Goal: Information Seeking & Learning: Learn about a topic

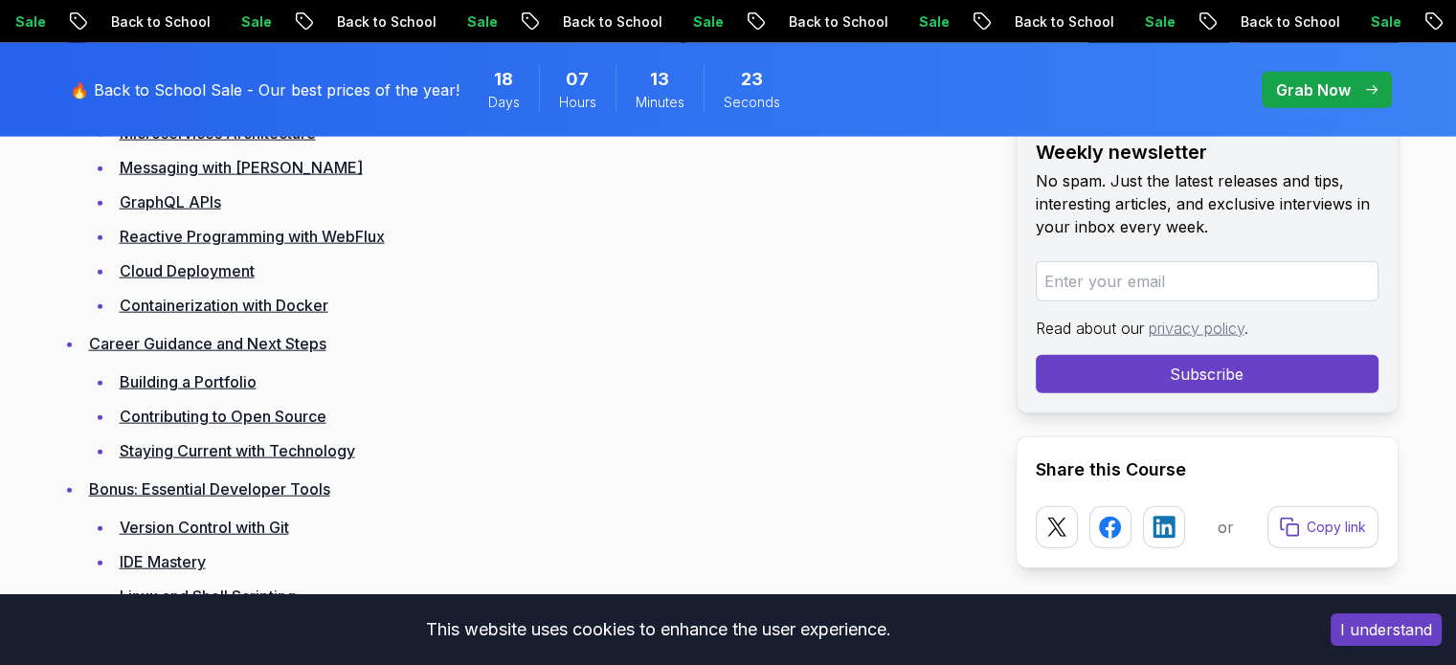
scroll to position [4881, 0]
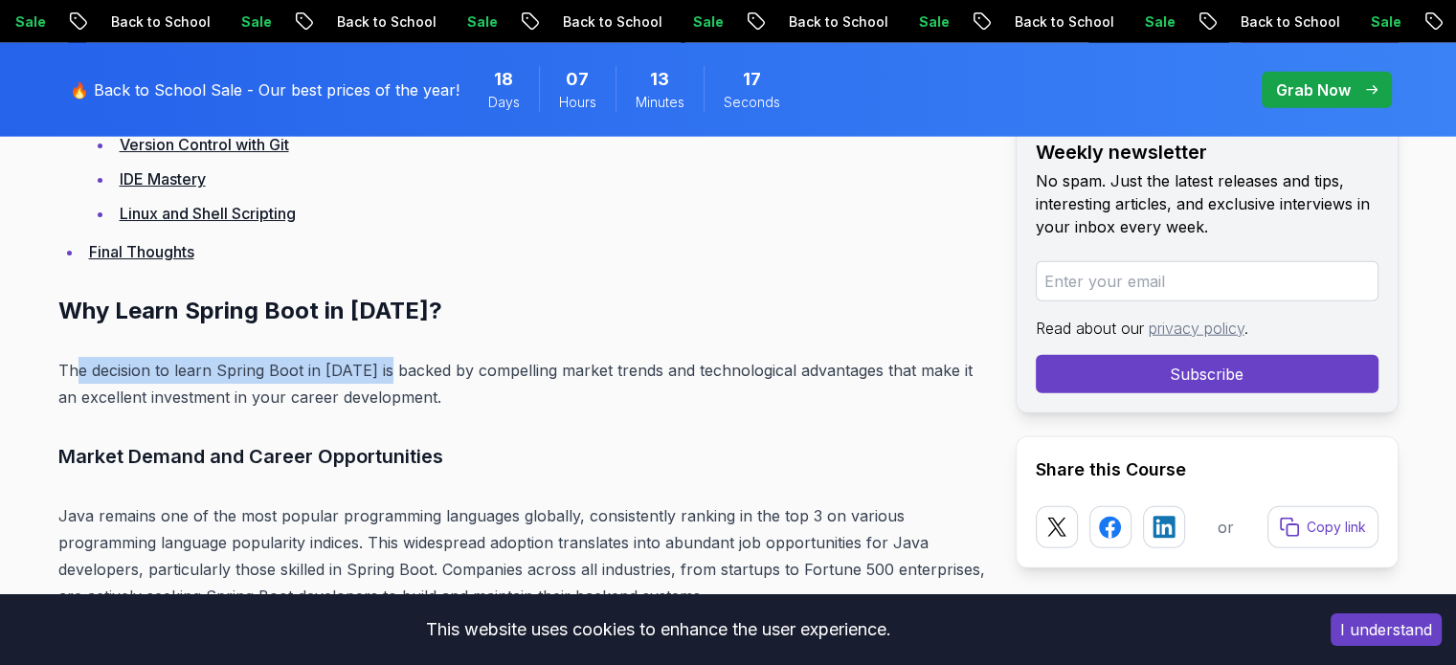
drag, startPoint x: 73, startPoint y: 367, endPoint x: 388, endPoint y: 363, distance: 314.9
click at [388, 363] on p "The decision to learn Spring Boot in [DATE] is backed by compelling market tren…" at bounding box center [521, 384] width 926 height 54
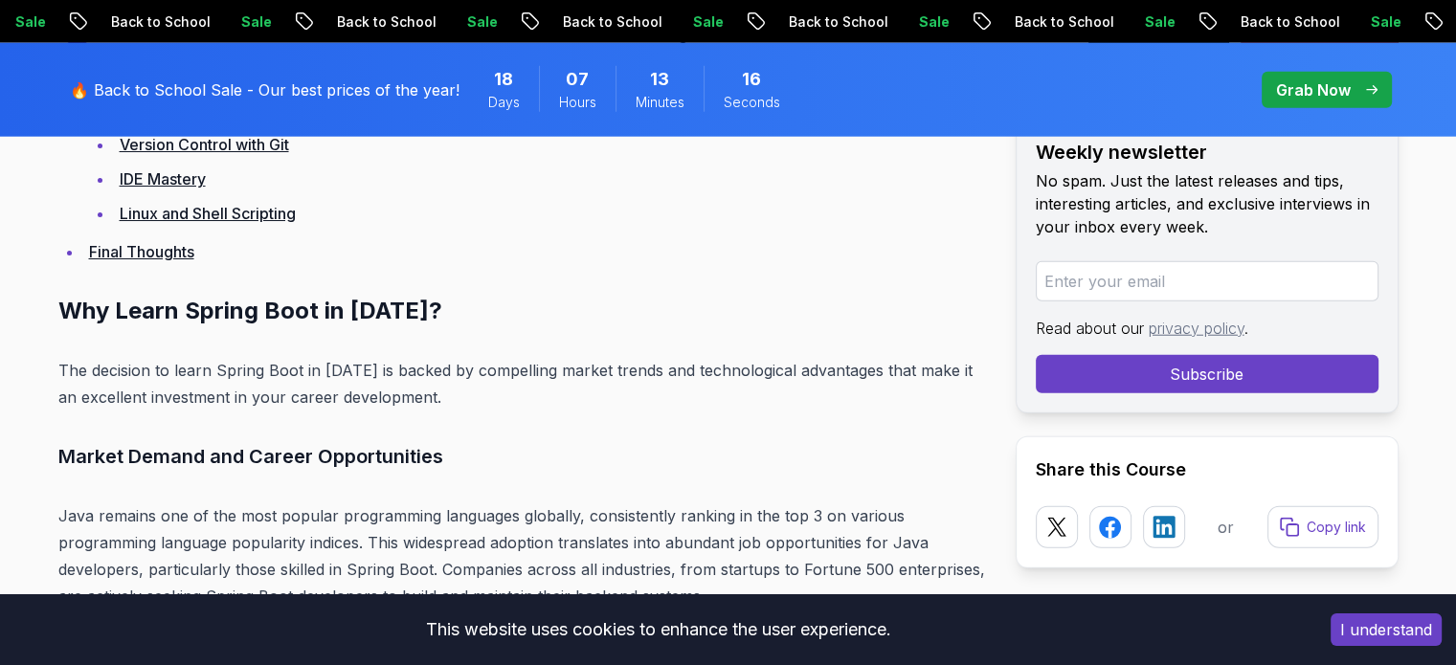
click at [228, 395] on p "The decision to learn Spring Boot in [DATE] is backed by compelling market tren…" at bounding box center [521, 384] width 926 height 54
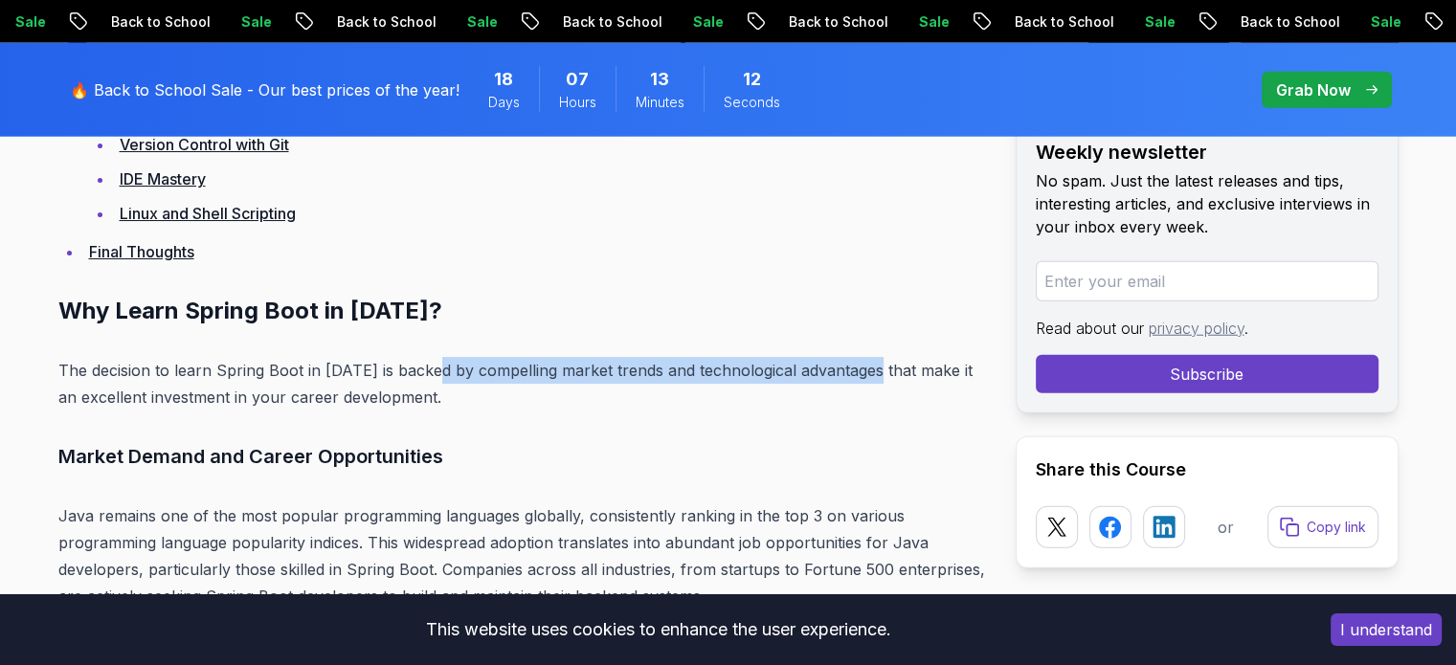
drag, startPoint x: 437, startPoint y: 364, endPoint x: 864, endPoint y: 365, distance: 426.9
click at [871, 364] on p "The decision to learn Spring Boot in [DATE] is backed by compelling market tren…" at bounding box center [521, 384] width 926 height 54
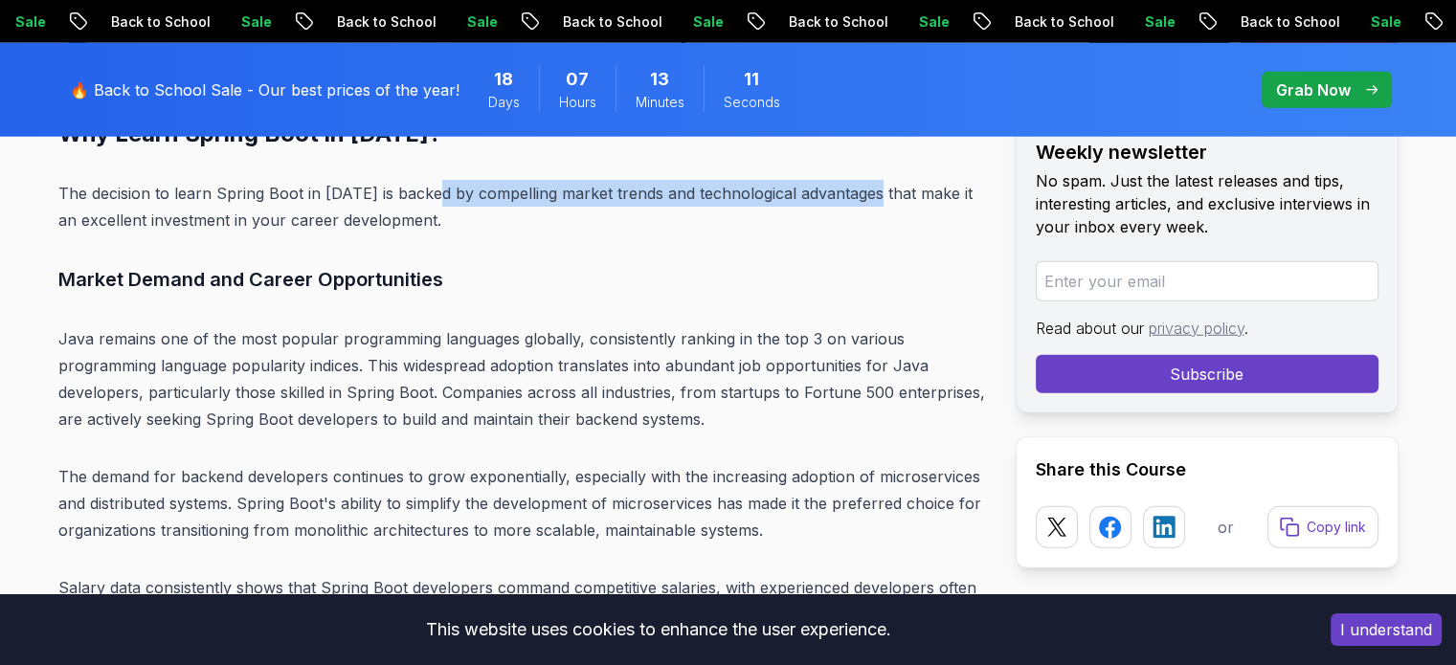
scroll to position [5073, 0]
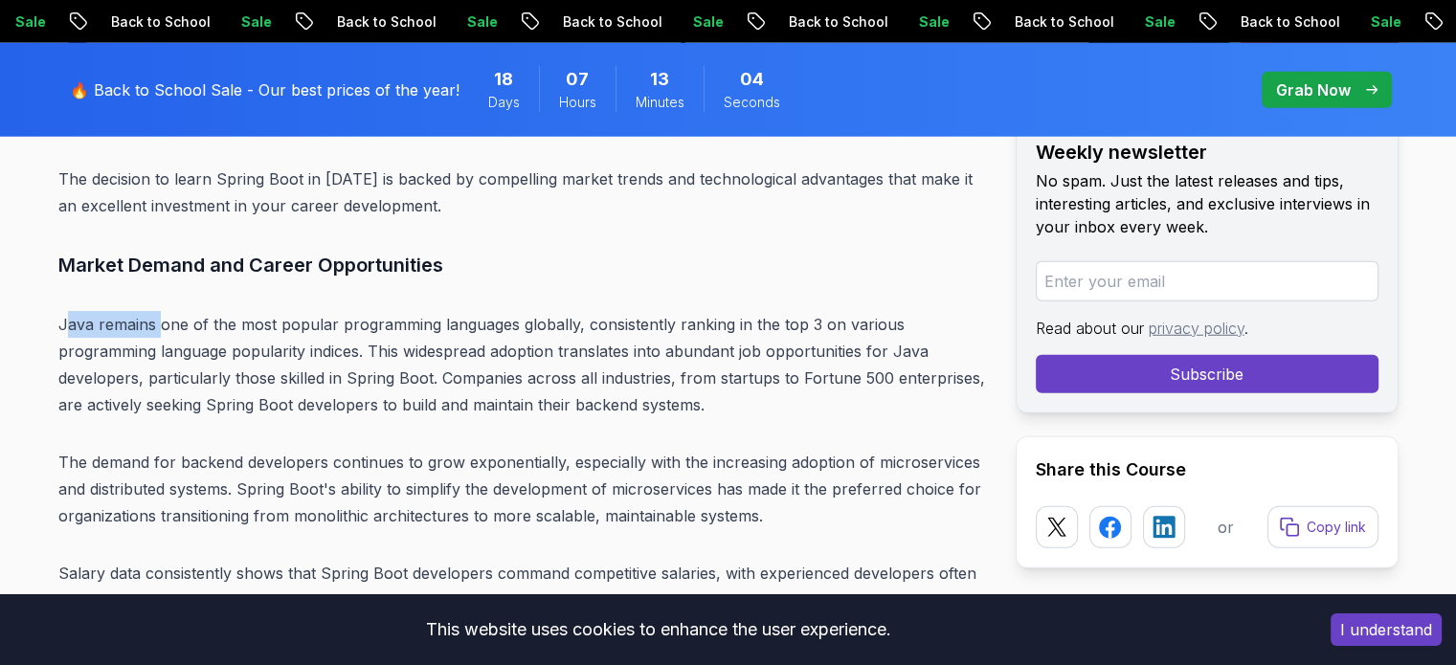
drag, startPoint x: 62, startPoint y: 324, endPoint x: 157, endPoint y: 326, distance: 94.8
click at [157, 326] on p "Java remains one of the most popular programming languages globally, consistent…" at bounding box center [521, 364] width 926 height 107
click at [262, 337] on p "Java remains one of the most popular programming languages globally, consistent…" at bounding box center [521, 364] width 926 height 107
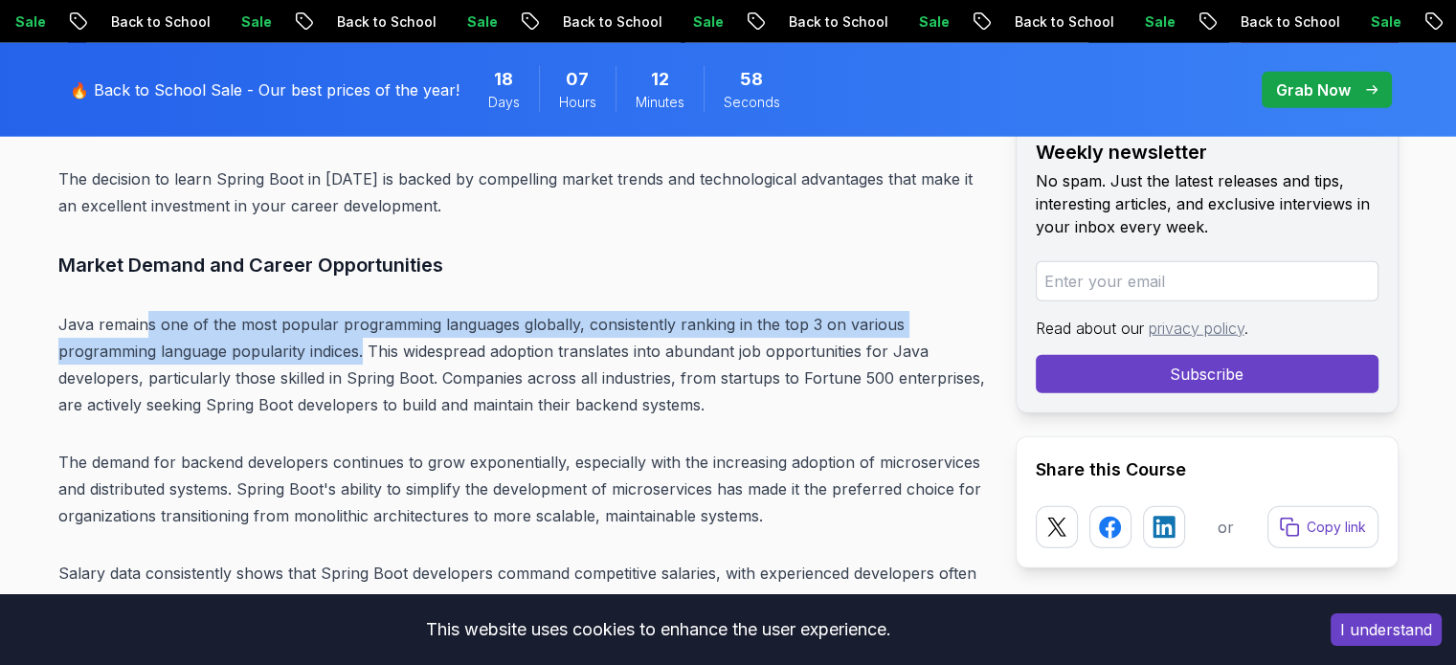
drag, startPoint x: 149, startPoint y: 327, endPoint x: 365, endPoint y: 343, distance: 215.9
click at [365, 343] on p "Java remains one of the most popular programming languages globally, consistent…" at bounding box center [521, 364] width 926 height 107
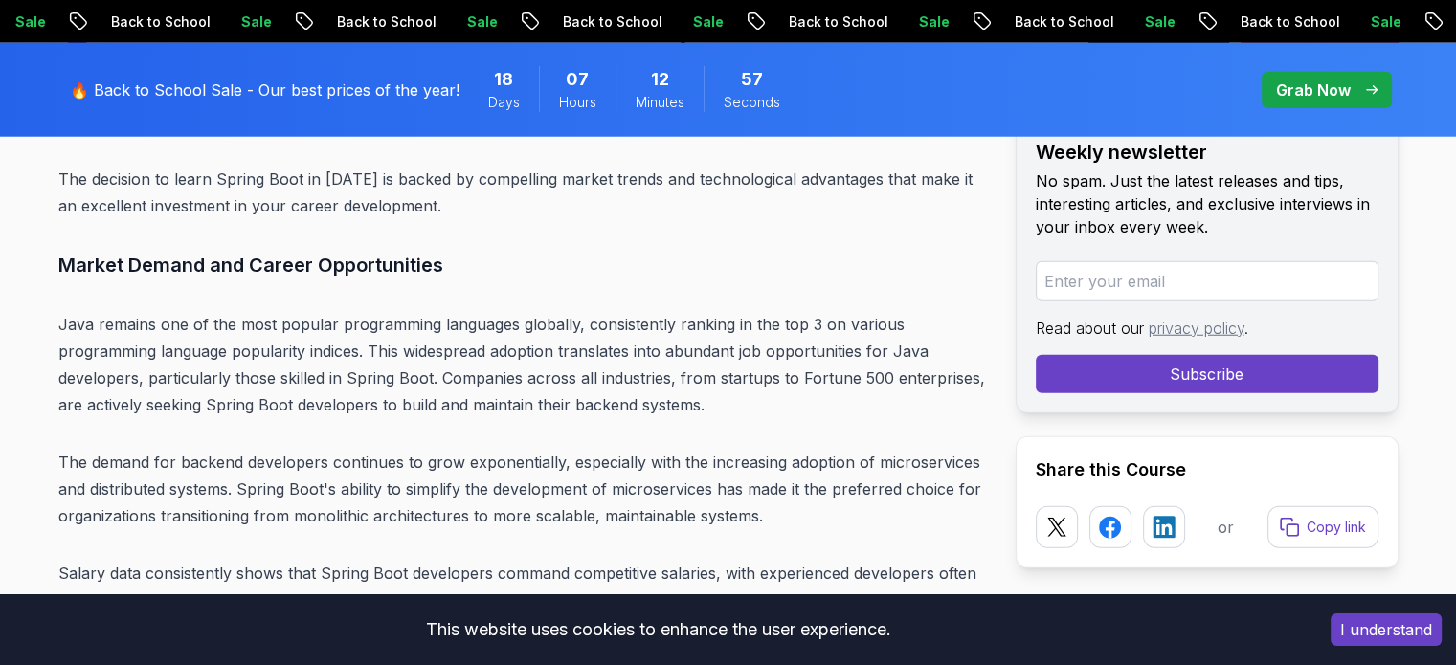
click at [458, 359] on p "Java remains one of the most popular programming languages globally, consistent…" at bounding box center [521, 364] width 926 height 107
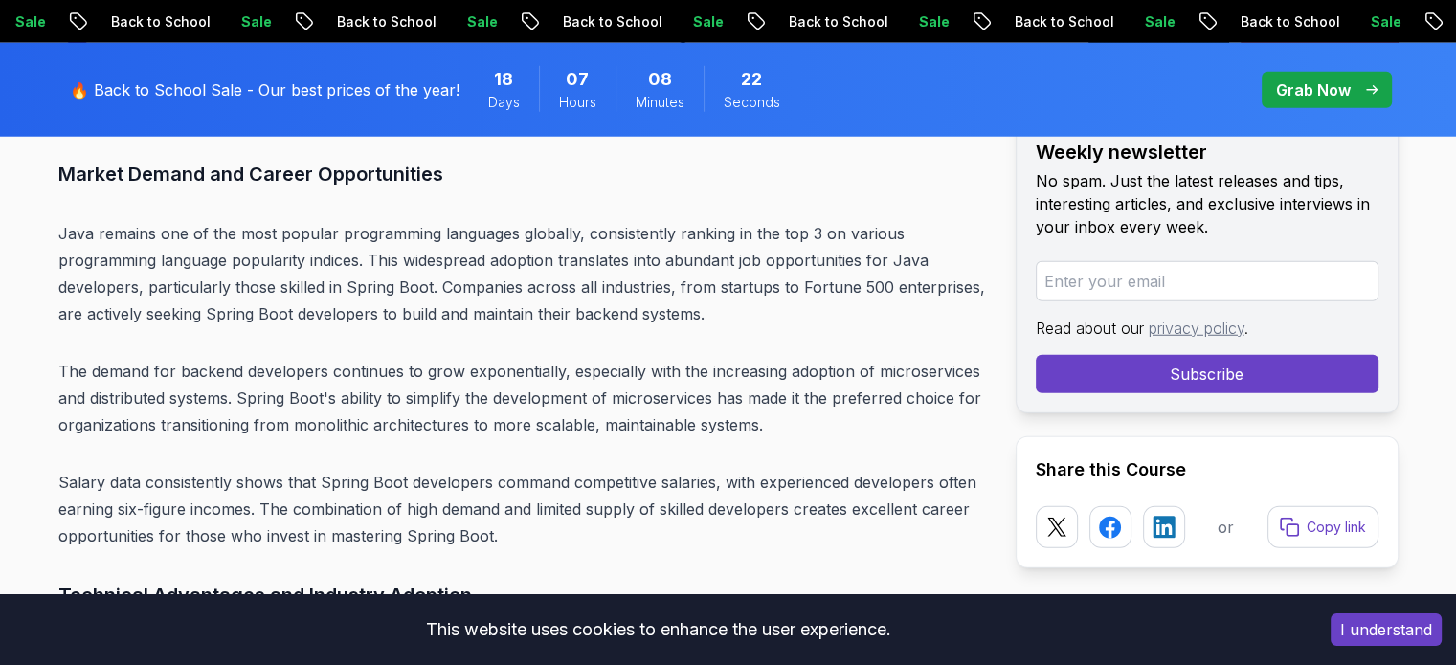
scroll to position [5168, 0]
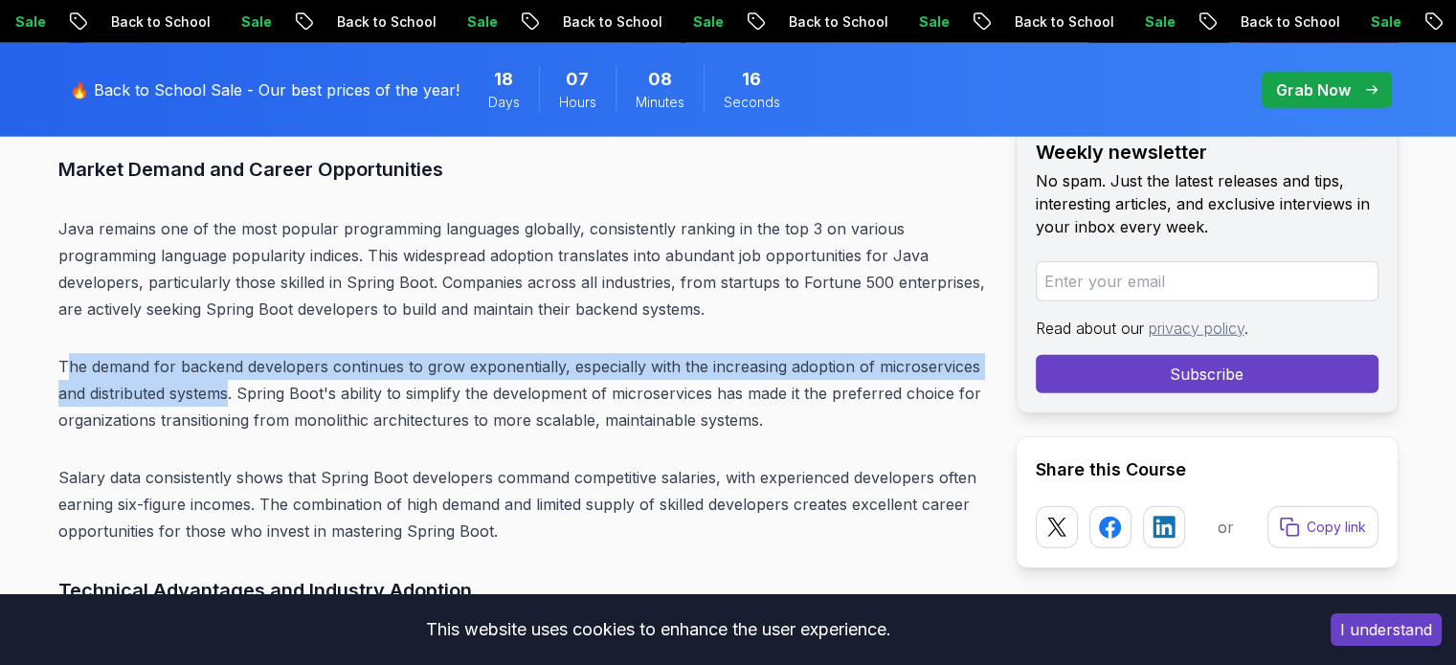
drag, startPoint x: 220, startPoint y: 355, endPoint x: 233, endPoint y: 394, distance: 41.2
click at [233, 394] on p "The demand for backend developers continues to grow exponentially, especially w…" at bounding box center [521, 393] width 926 height 80
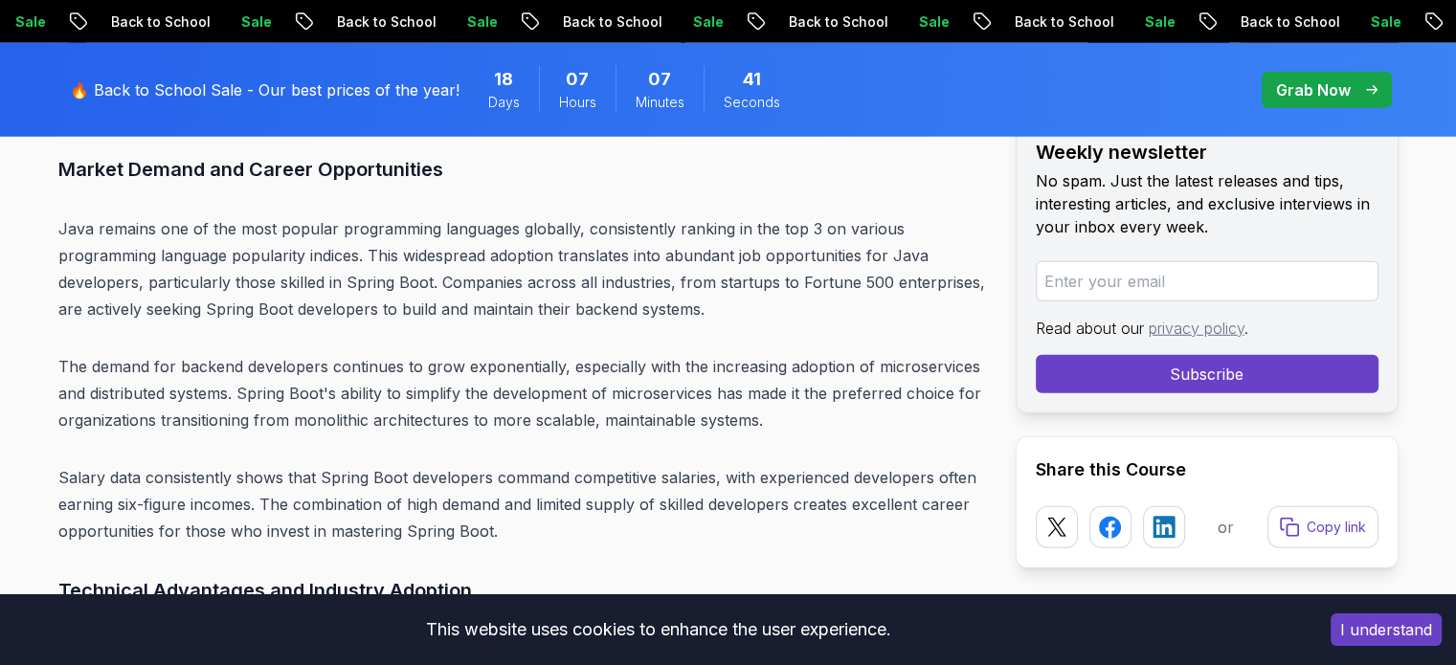
click at [241, 393] on p "The demand for backend developers continues to grow exponentially, especially w…" at bounding box center [521, 393] width 926 height 80
drag, startPoint x: 234, startPoint y: 393, endPoint x: 593, endPoint y: 393, distance: 358.9
click at [593, 393] on p "The demand for backend developers continues to grow exponentially, especially w…" at bounding box center [521, 393] width 926 height 80
click at [291, 411] on p "The demand for backend developers continues to grow exponentially, especially w…" at bounding box center [521, 393] width 926 height 80
drag, startPoint x: 239, startPoint y: 392, endPoint x: 462, endPoint y: 390, distance: 223.0
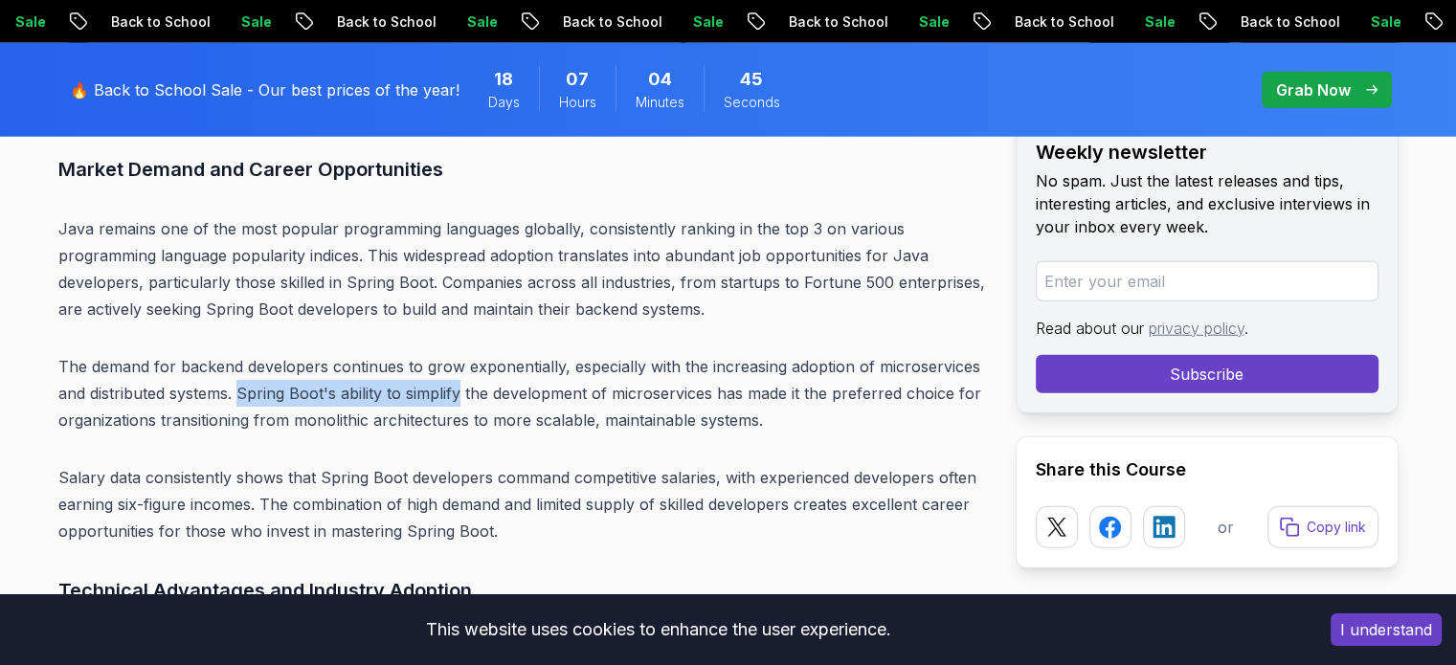
click at [462, 390] on p "The demand for backend developers continues to grow exponentially, especially w…" at bounding box center [521, 393] width 926 height 80
click at [466, 385] on p "The demand for backend developers continues to grow exponentially, especially w…" at bounding box center [521, 393] width 926 height 80
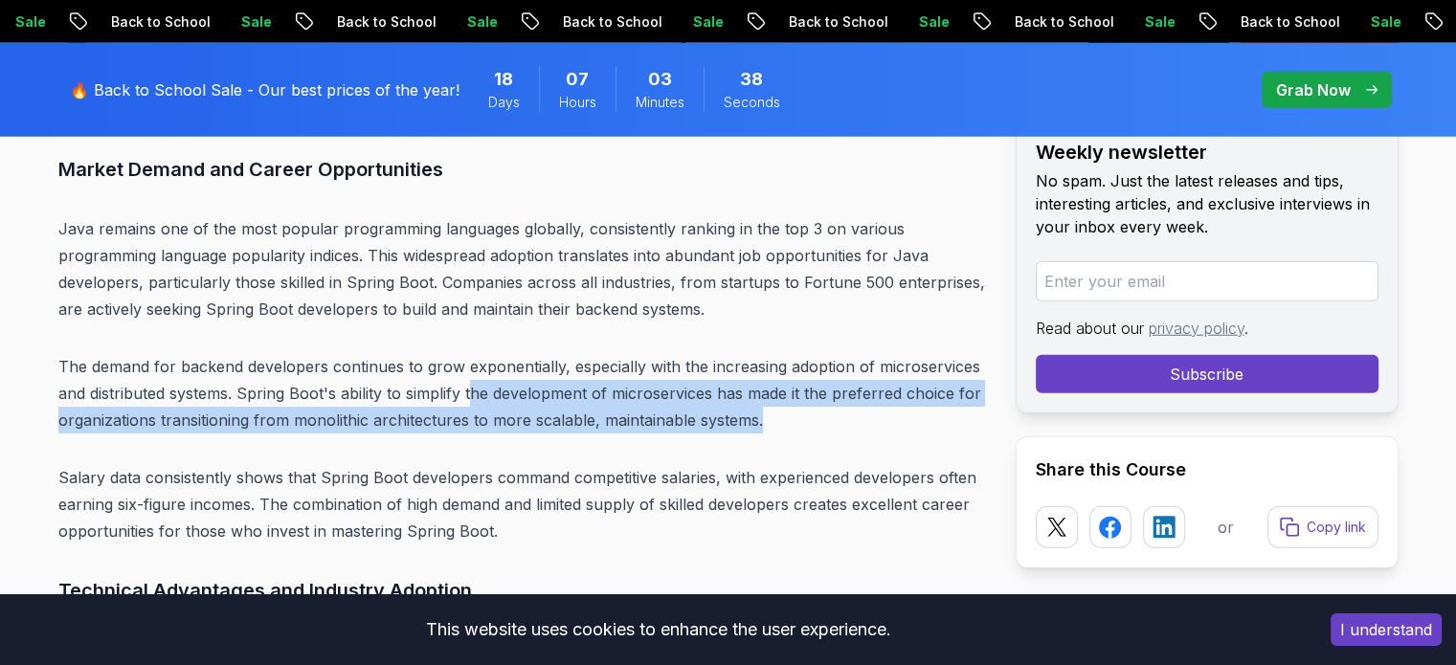
drag, startPoint x: 471, startPoint y: 395, endPoint x: 770, endPoint y: 413, distance: 299.1
click at [770, 413] on p "The demand for backend developers continues to grow exponentially, especially w…" at bounding box center [521, 393] width 926 height 80
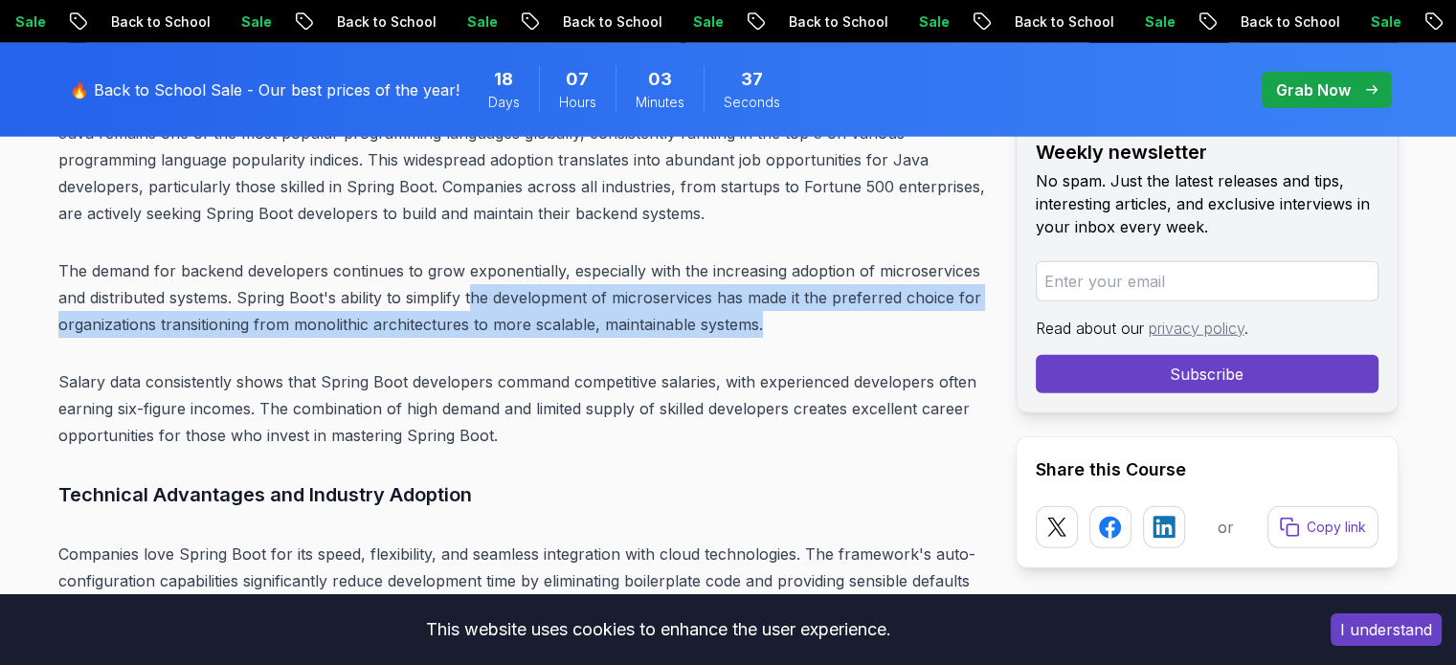
scroll to position [5360, 0]
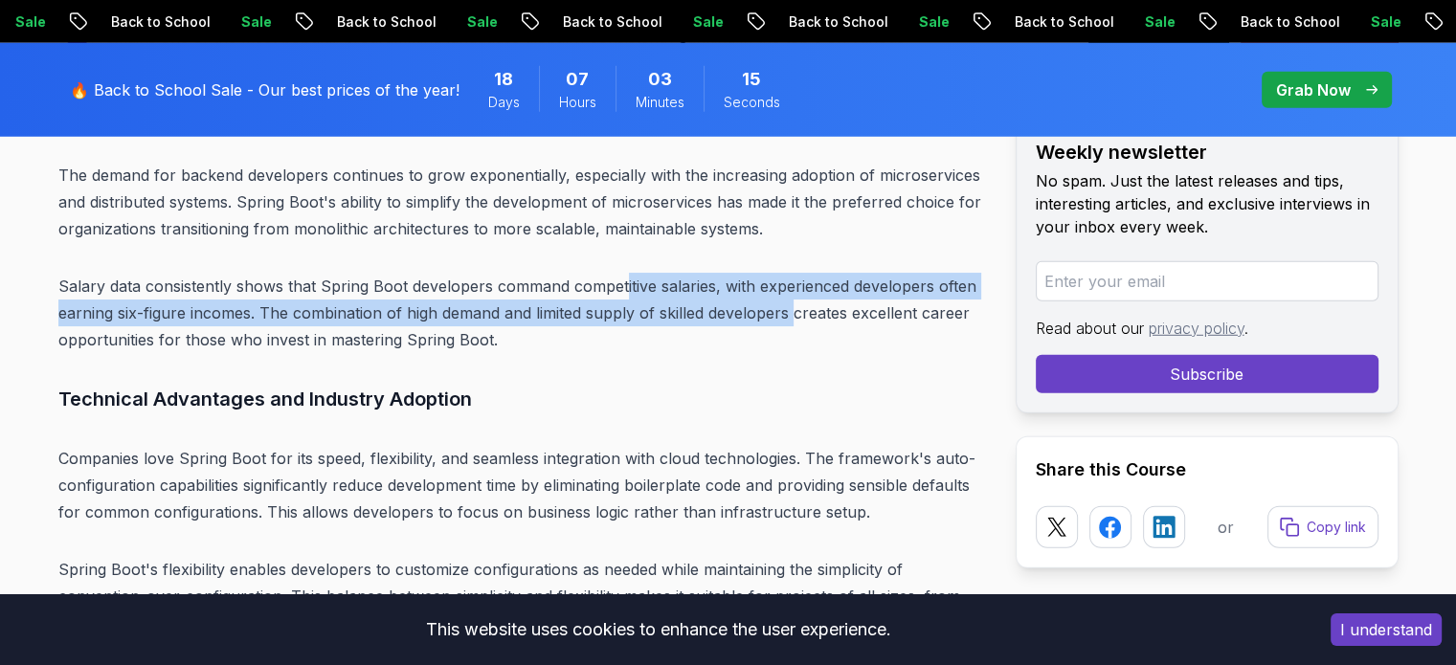
drag, startPoint x: 620, startPoint y: 298, endPoint x: 793, endPoint y: 305, distance: 173.4
click at [793, 305] on p "Salary data consistently shows that Spring Boot developers command competitive …" at bounding box center [521, 313] width 926 height 80
click at [792, 305] on p "Salary data consistently shows that Spring Boot developers command competitive …" at bounding box center [521, 313] width 926 height 80
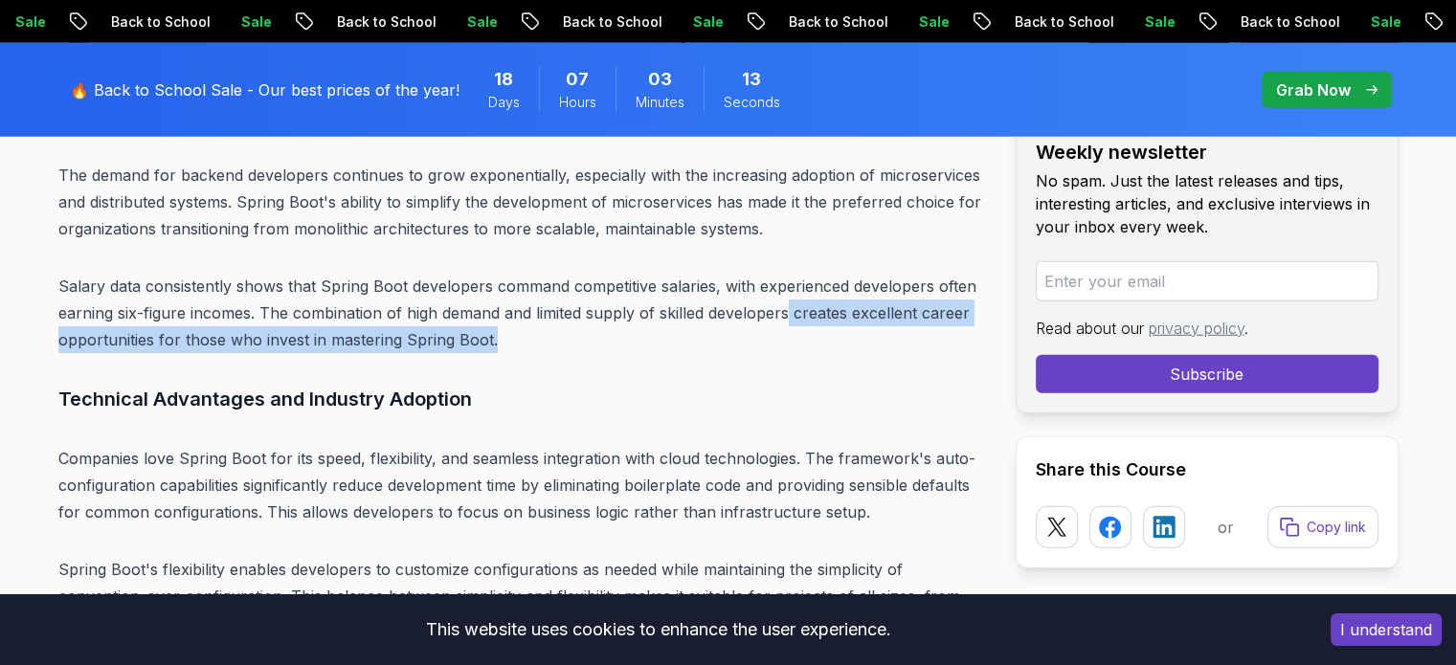
drag, startPoint x: 791, startPoint y: 305, endPoint x: 814, endPoint y: 332, distance: 35.3
click at [814, 332] on p "Salary data consistently shows that Spring Boot developers command competitive …" at bounding box center [521, 313] width 926 height 80
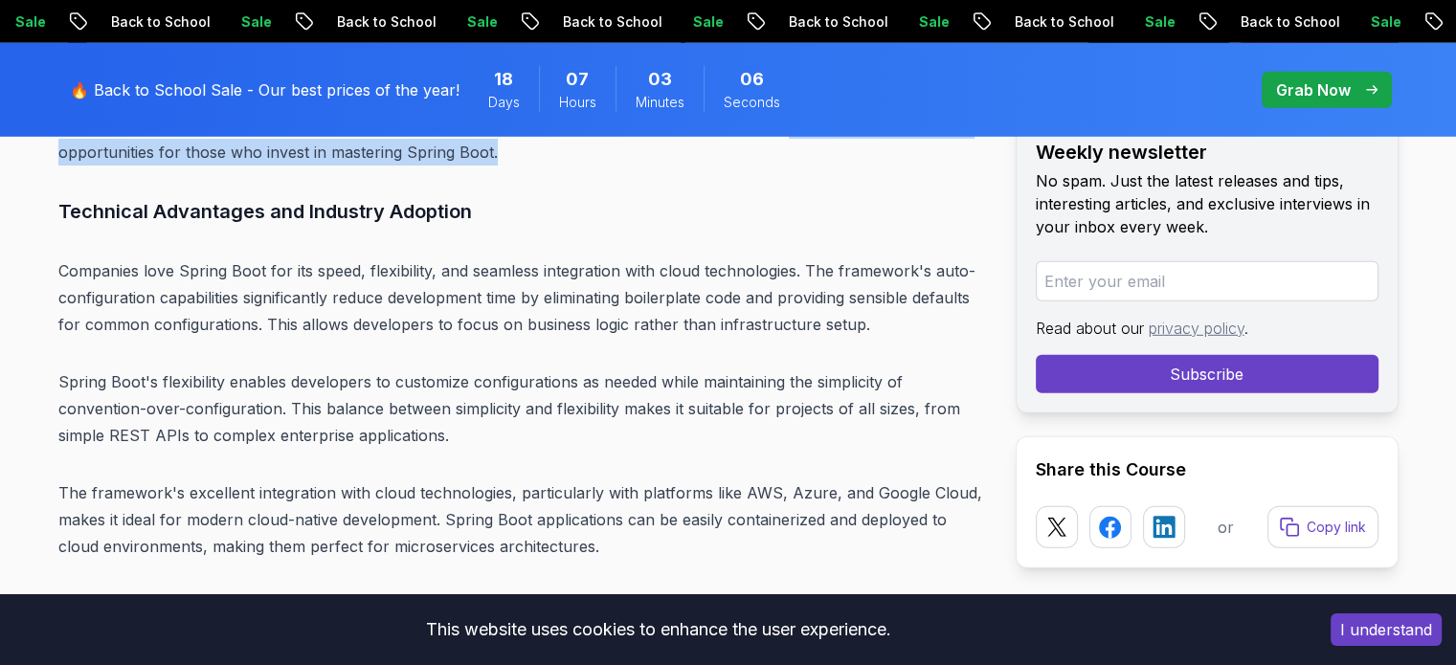
scroll to position [5551, 0]
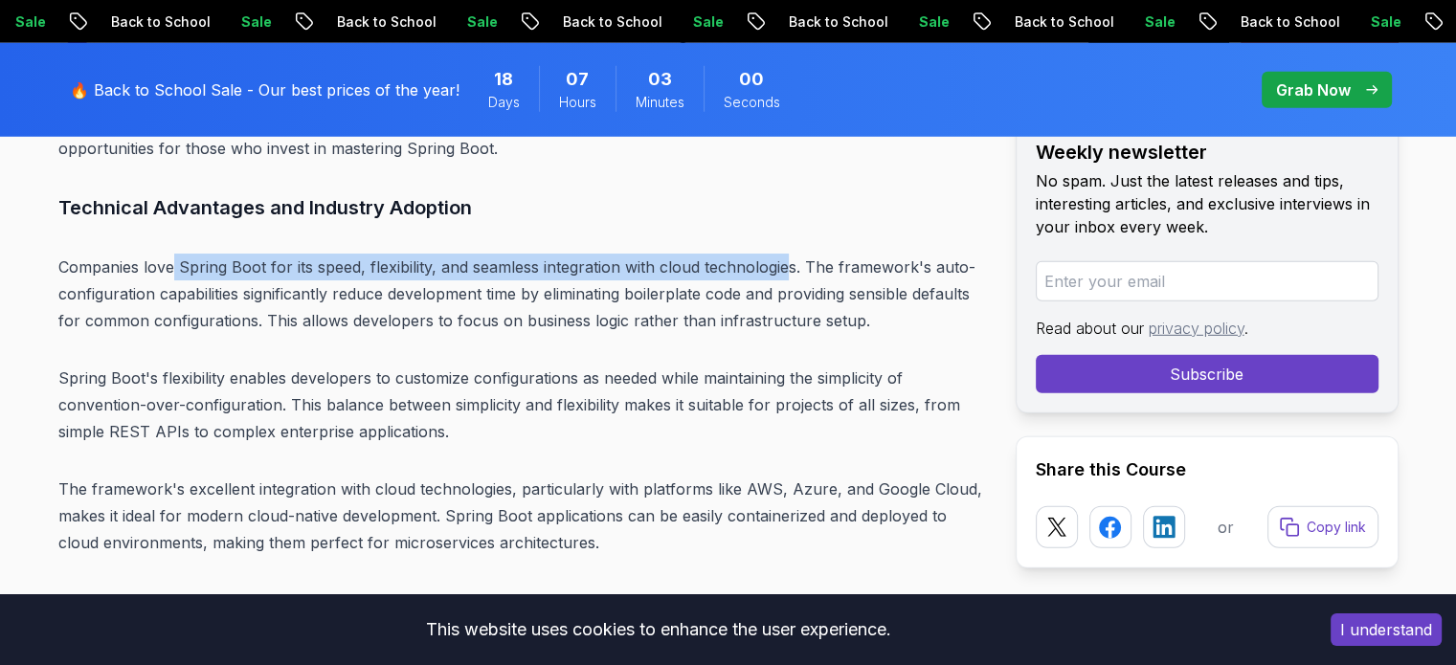
drag, startPoint x: 171, startPoint y: 264, endPoint x: 790, endPoint y: 256, distance: 618.4
click at [790, 256] on p "Companies love Spring Boot for its speed, flexibility, and seamless integration…" at bounding box center [521, 294] width 926 height 80
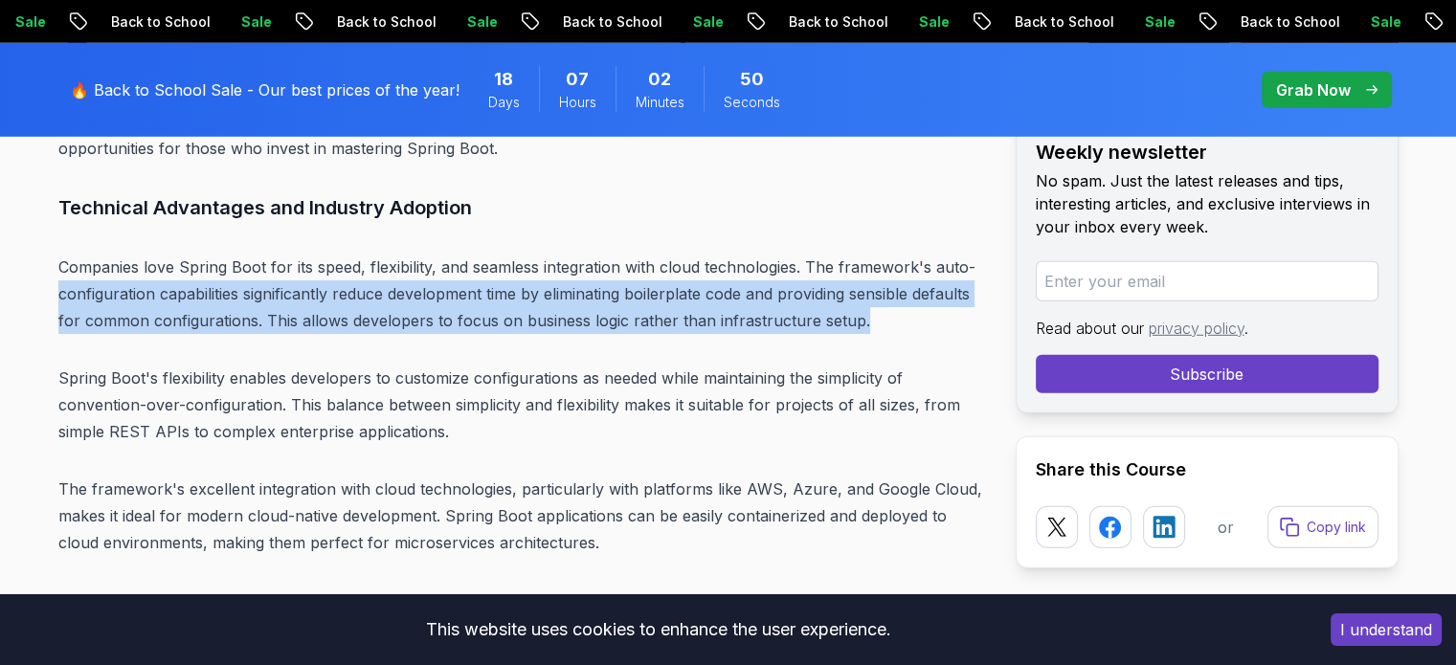
drag, startPoint x: 59, startPoint y: 298, endPoint x: 804, endPoint y: 320, distance: 745.0
click at [870, 319] on p "Companies love Spring Boot for its speed, flexibility, and seamless integration…" at bounding box center [521, 294] width 926 height 80
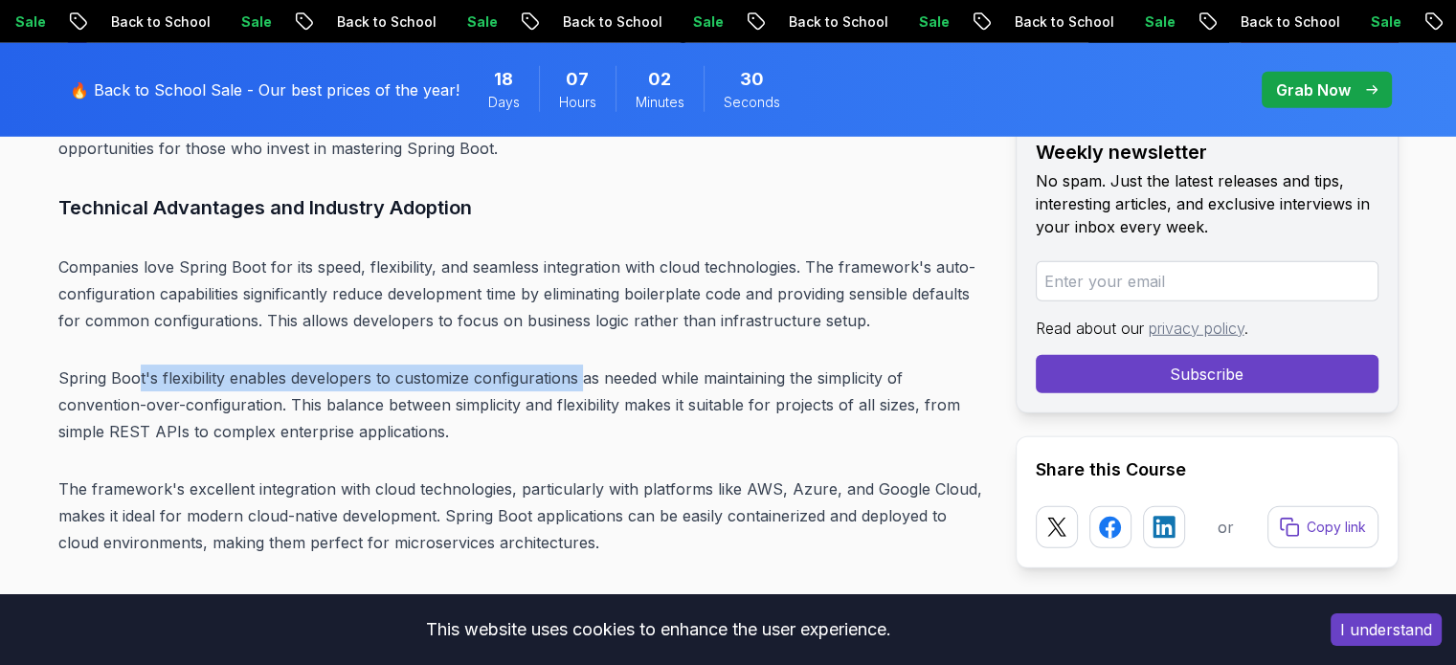
drag, startPoint x: 140, startPoint y: 374, endPoint x: 579, endPoint y: 352, distance: 439.9
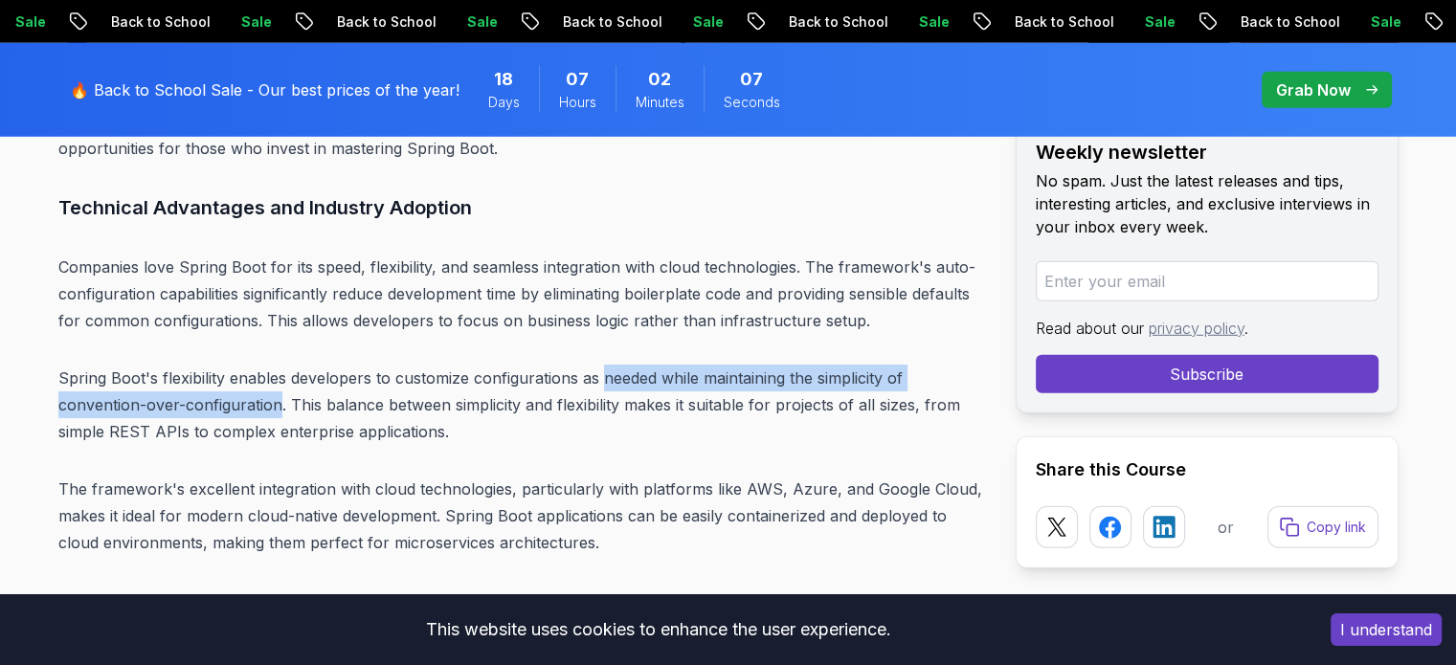
drag, startPoint x: 603, startPoint y: 374, endPoint x: 279, endPoint y: 409, distance: 326.3
click at [279, 409] on p "Spring Boot's flexibility enables developers to customize configurations as nee…" at bounding box center [521, 405] width 926 height 80
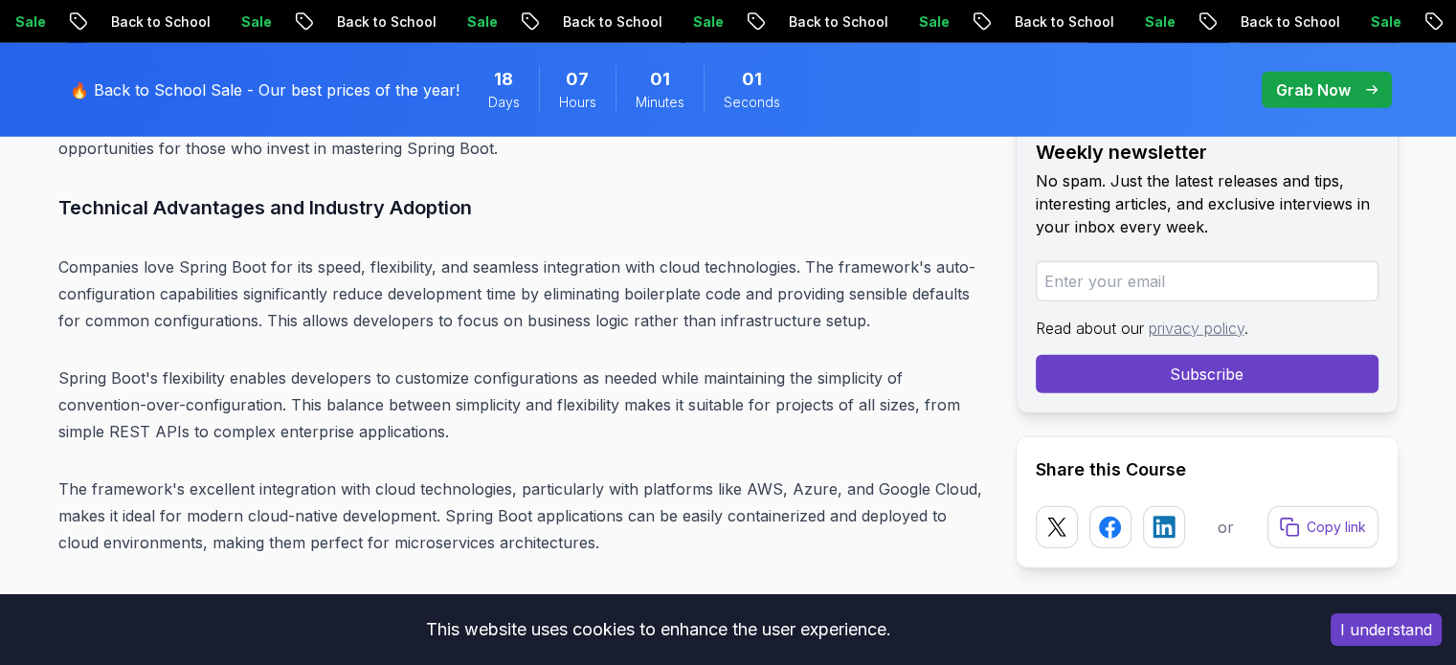
click at [289, 402] on p "Spring Boot's flexibility enables developers to customize configurations as nee…" at bounding box center [521, 405] width 926 height 80
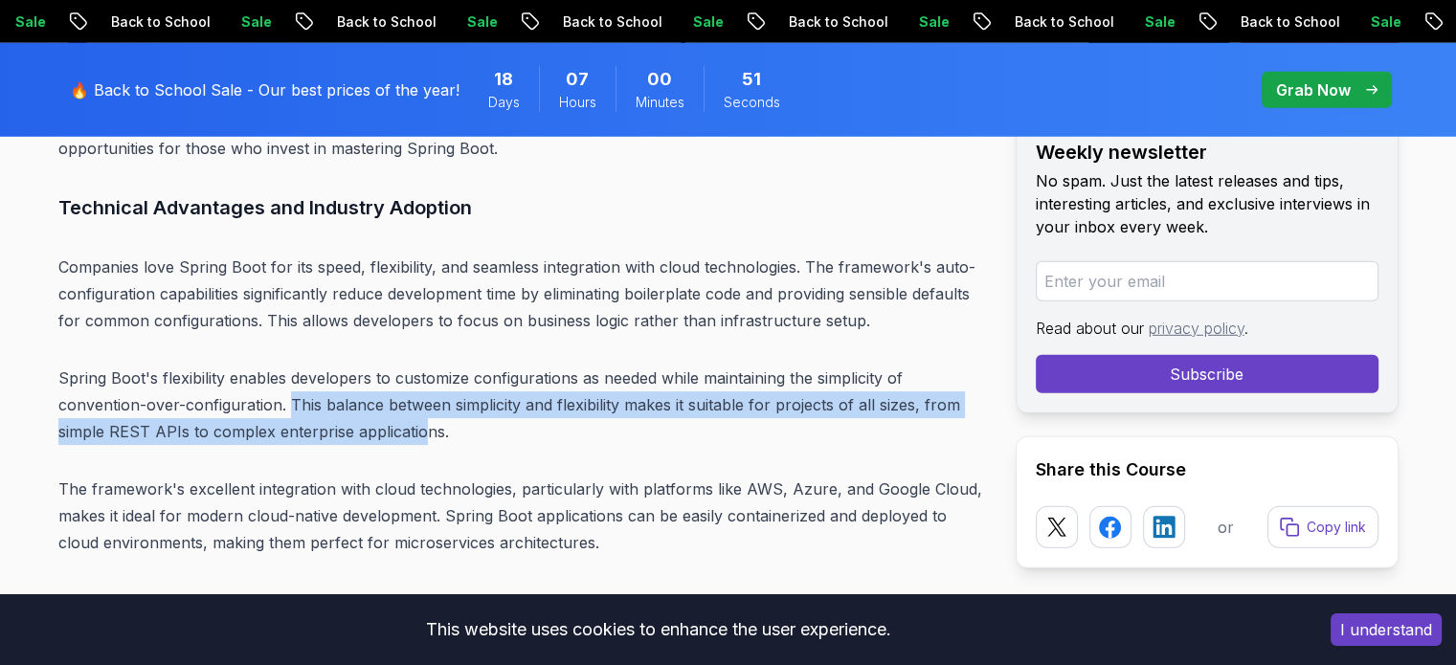
drag, startPoint x: 288, startPoint y: 400, endPoint x: 381, endPoint y: 420, distance: 95.0
click at [409, 423] on p "Spring Boot's flexibility enables developers to customize configurations as nee…" at bounding box center [521, 405] width 926 height 80
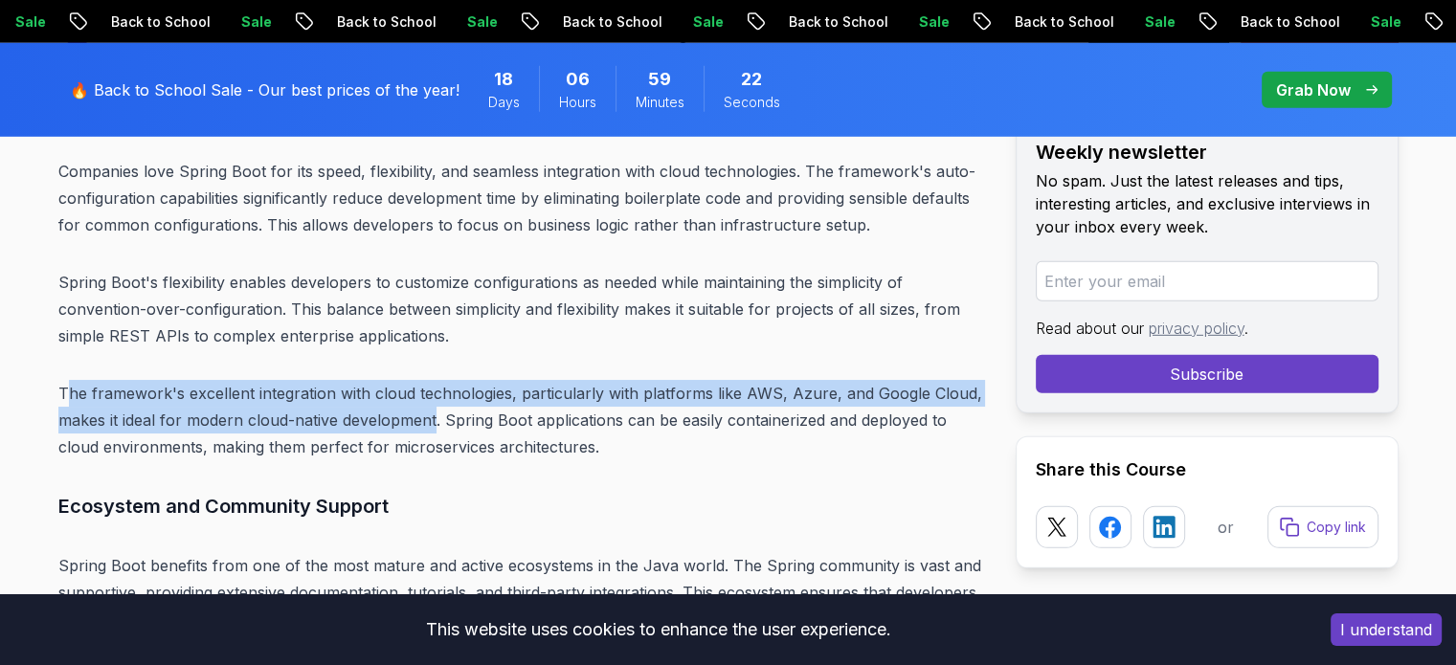
drag, startPoint x: 62, startPoint y: 390, endPoint x: 434, endPoint y: 416, distance: 372.3
click at [434, 416] on p "The framework's excellent integration with cloud technologies, particularly wit…" at bounding box center [521, 420] width 926 height 80
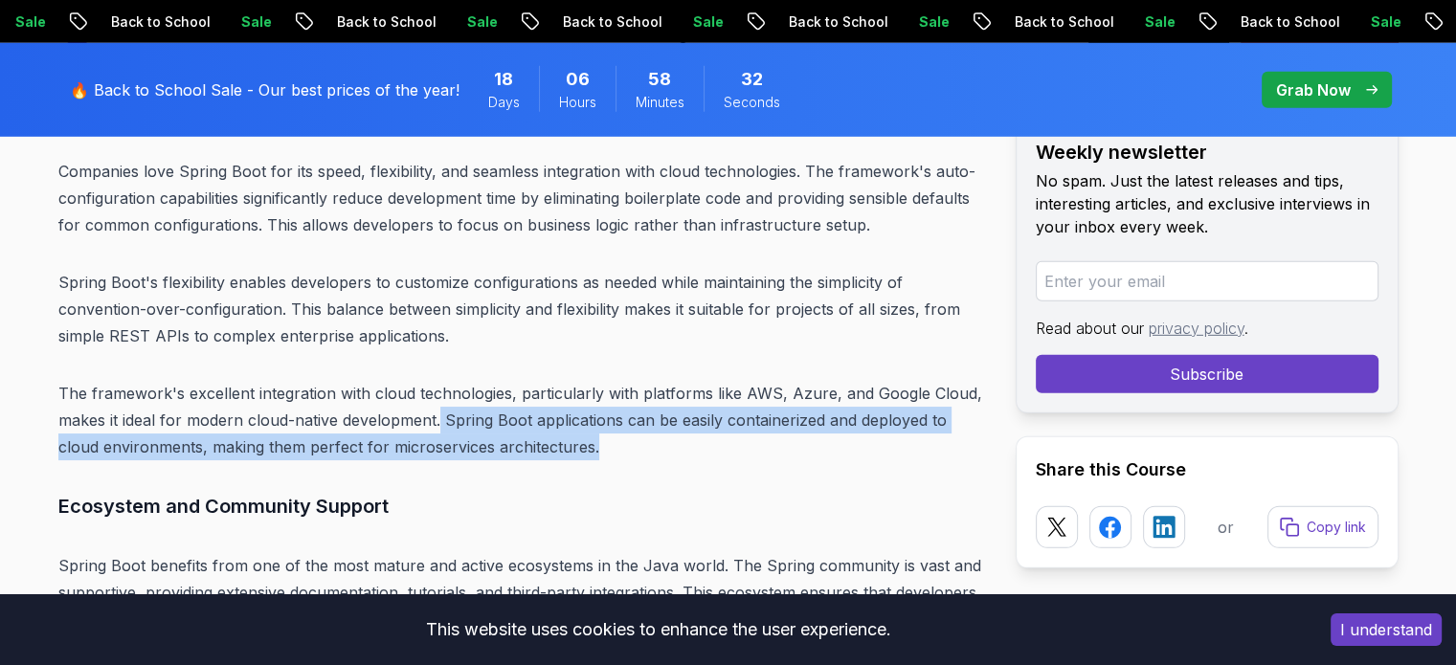
drag, startPoint x: 439, startPoint y: 422, endPoint x: 620, endPoint y: 447, distance: 182.6
click at [620, 447] on p "The framework's excellent integration with cloud technologies, particularly wit…" at bounding box center [521, 420] width 926 height 80
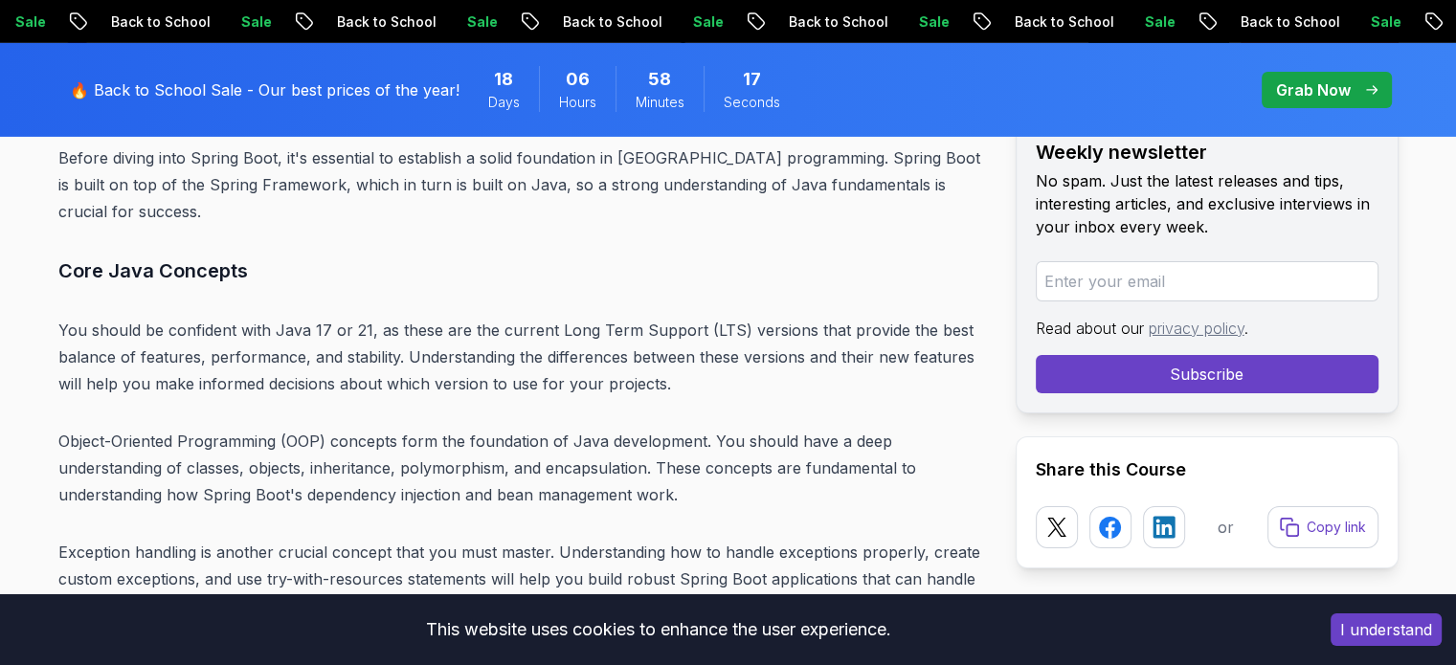
scroll to position [6508, 0]
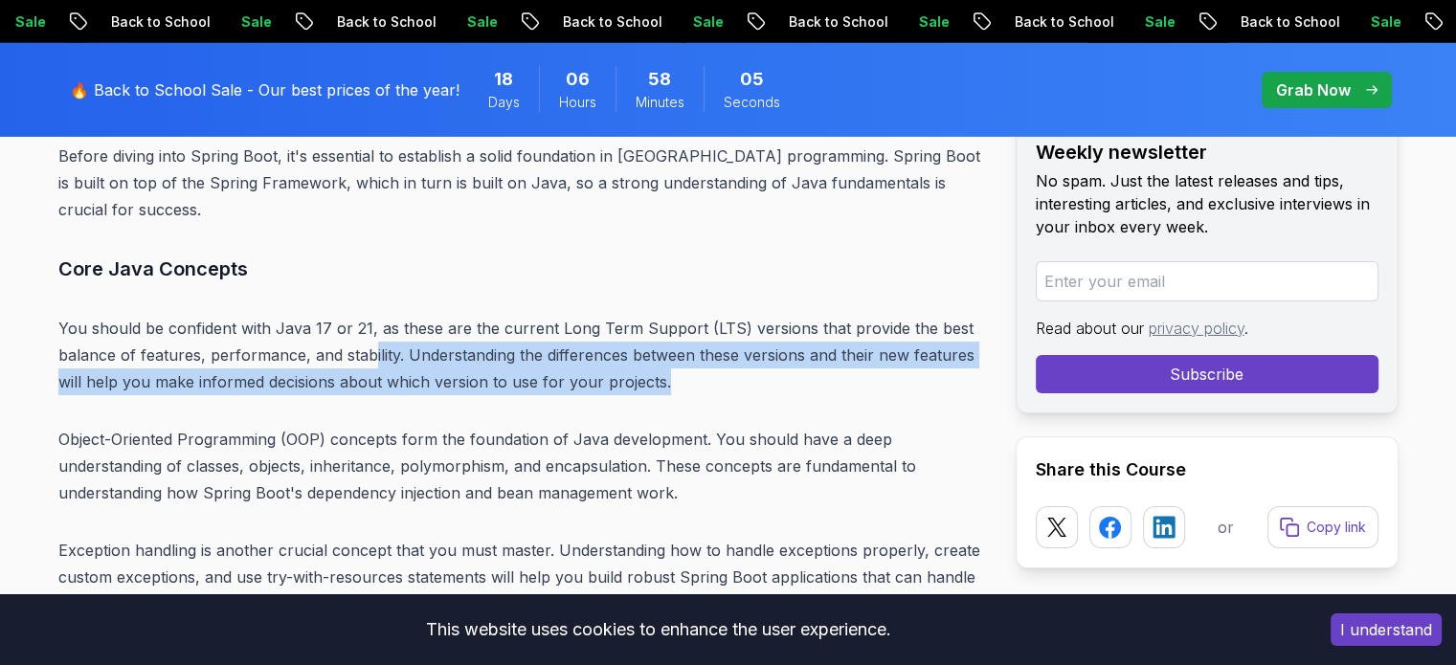
drag, startPoint x: 369, startPoint y: 334, endPoint x: 676, endPoint y: 343, distance: 306.4
click at [676, 343] on p "You should be confident with Java 17 or 21, as these are the current Long Term …" at bounding box center [521, 355] width 926 height 80
click at [564, 340] on p "You should be confident with Java 17 or 21, as these are the current Long Term …" at bounding box center [521, 355] width 926 height 80
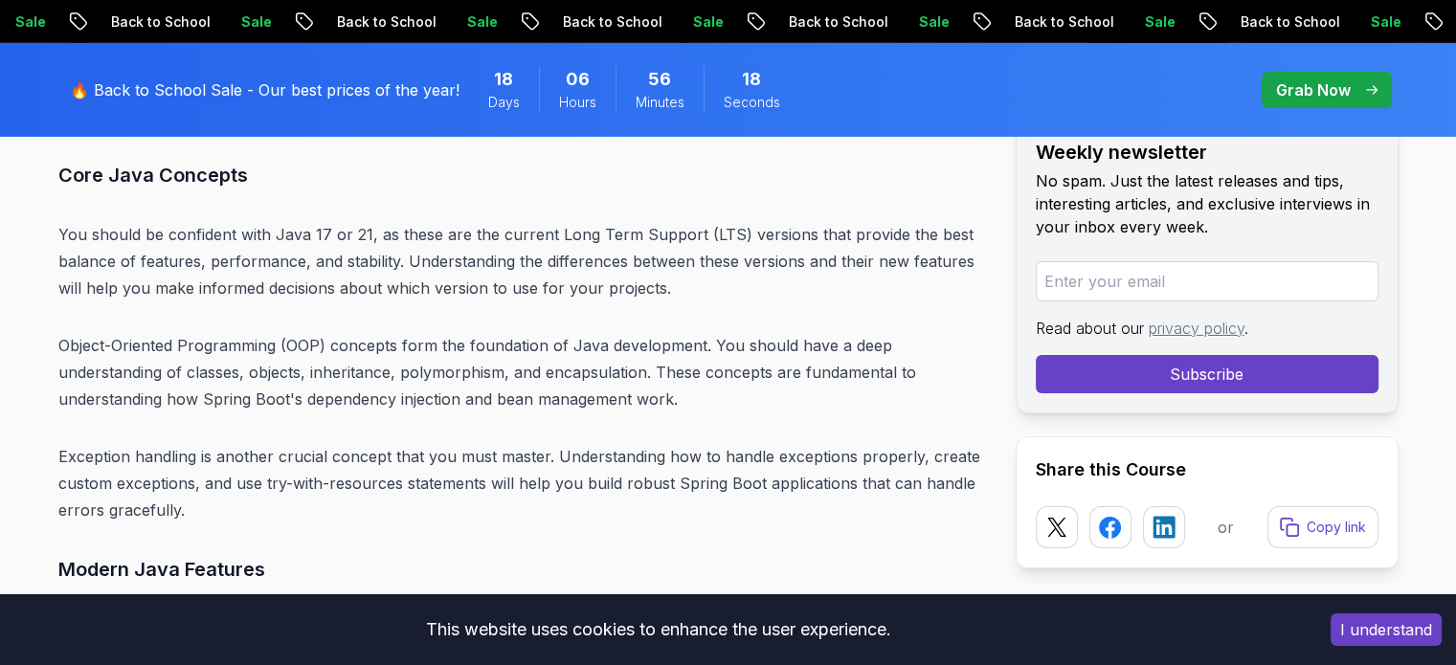
scroll to position [6604, 0]
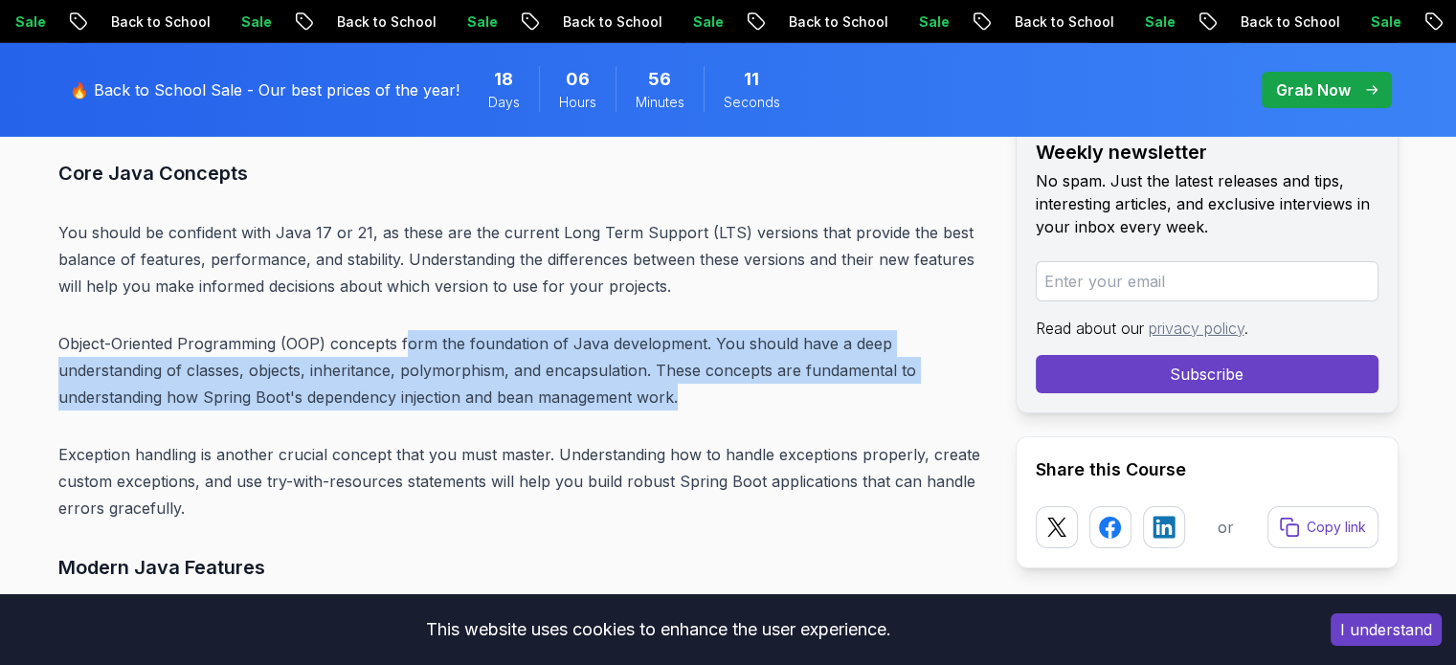
drag, startPoint x: 406, startPoint y: 321, endPoint x: 728, endPoint y: 370, distance: 326.4
click at [751, 370] on p "Object-Oriented Programming (OOP) concepts form the foundation of Java developm…" at bounding box center [521, 370] width 926 height 80
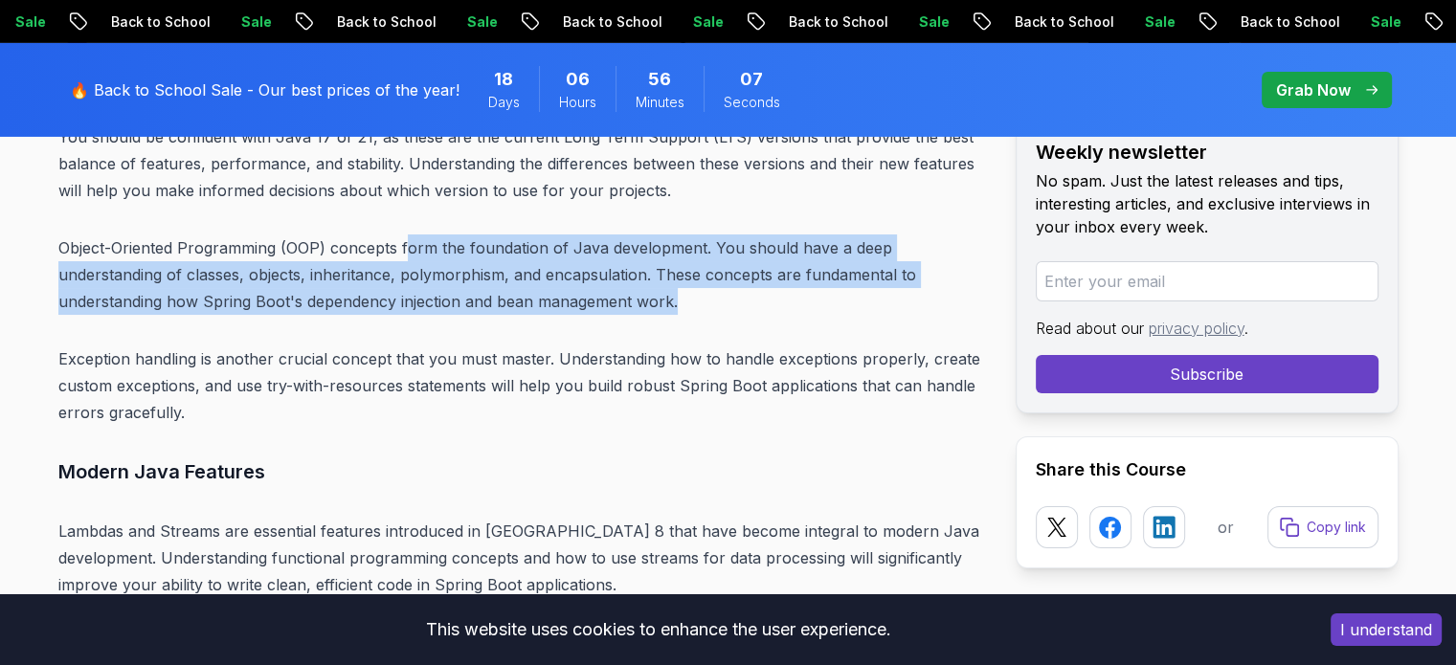
scroll to position [6700, 0]
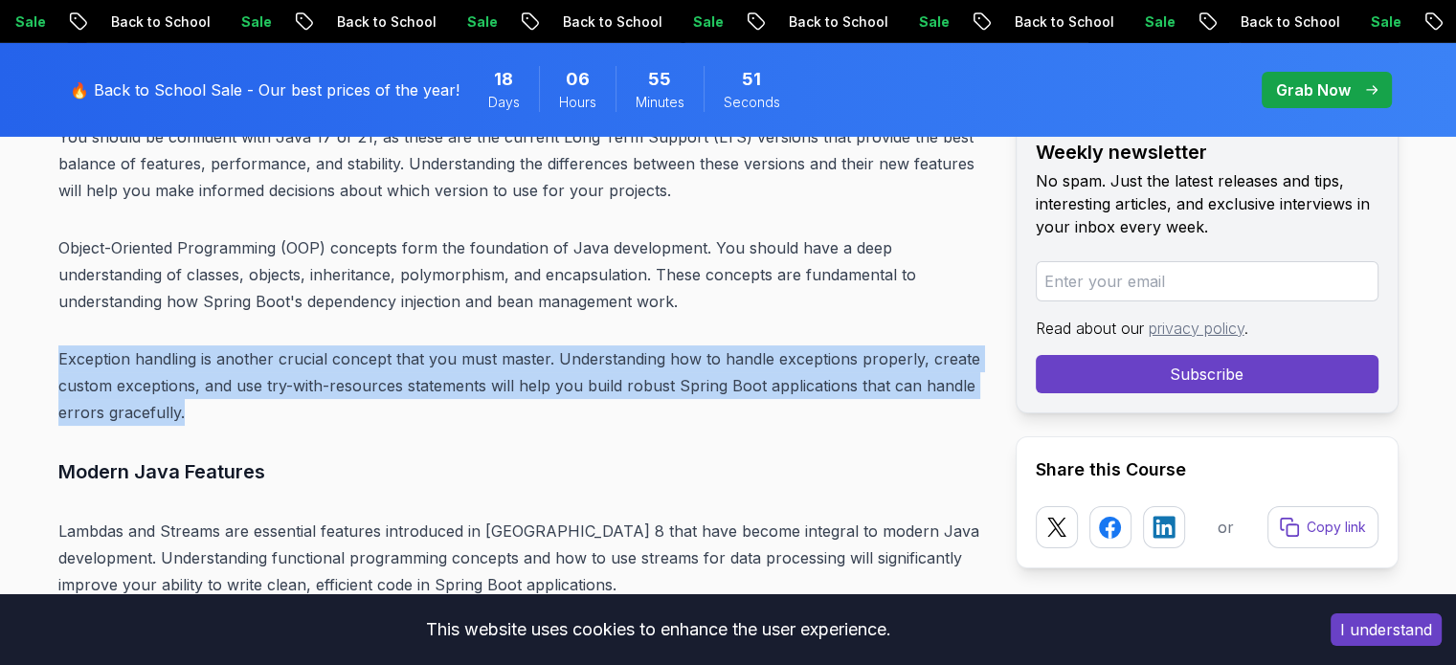
drag, startPoint x: 51, startPoint y: 328, endPoint x: 283, endPoint y: 386, distance: 239.6
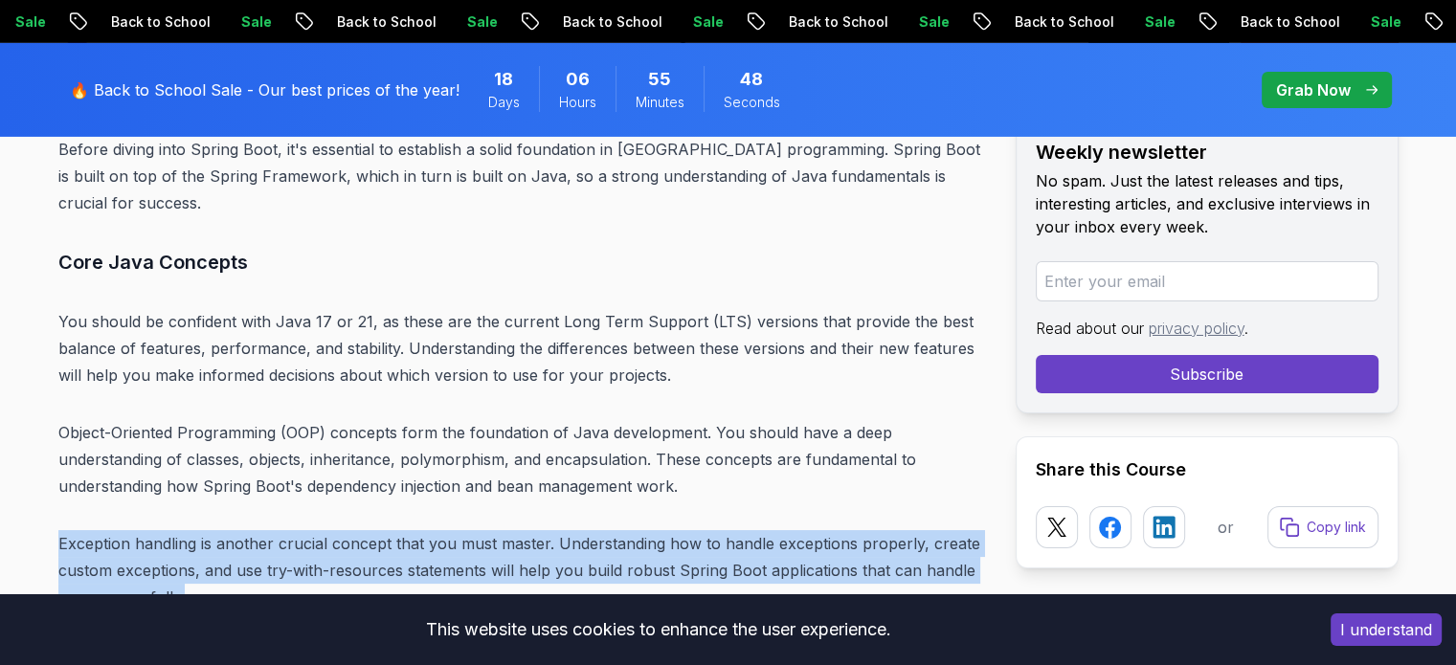
scroll to position [6508, 0]
